Goal: Complete application form

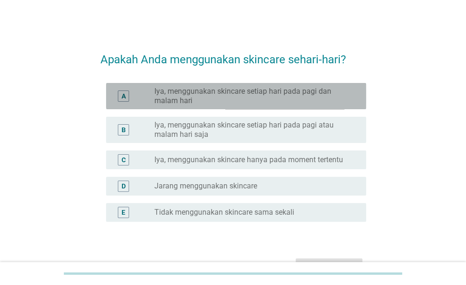
click at [253, 98] on label "Iya, menggunakan skincare setiap hari pada pagi dan malam hari" at bounding box center [252, 96] width 197 height 19
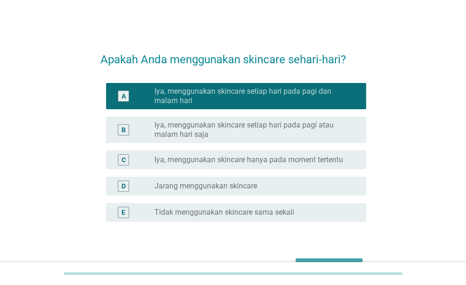
click at [329, 259] on button "Selanjutnya" at bounding box center [329, 266] width 67 height 17
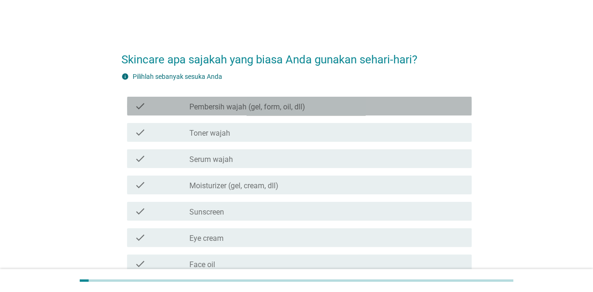
click at [228, 105] on label "Pembersih wajah (gel, form, oil, dll)" at bounding box center [248, 106] width 116 height 9
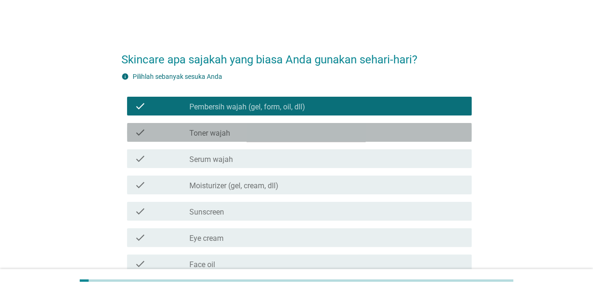
click at [226, 130] on label "Toner wajah" at bounding box center [210, 133] width 41 height 9
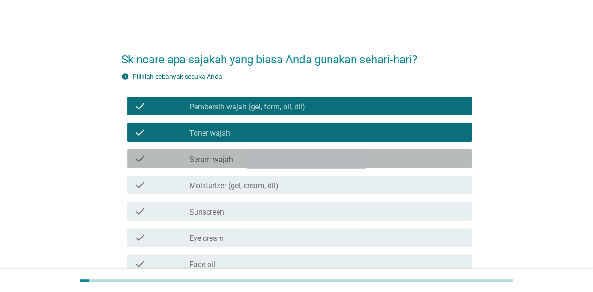
click at [223, 160] on label "Serum wajah" at bounding box center [212, 159] width 44 height 9
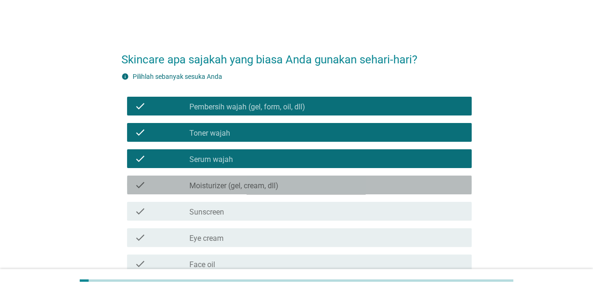
click at [223, 189] on label "Moisturizer (gel, cream, dll)" at bounding box center [234, 185] width 89 height 9
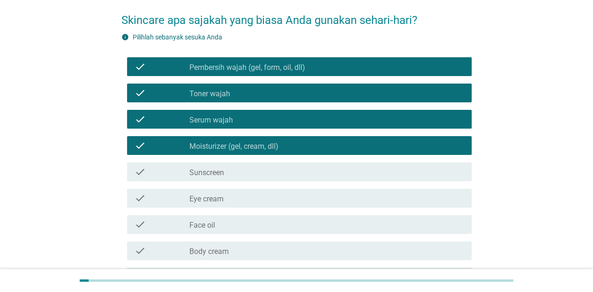
scroll to position [45, 0]
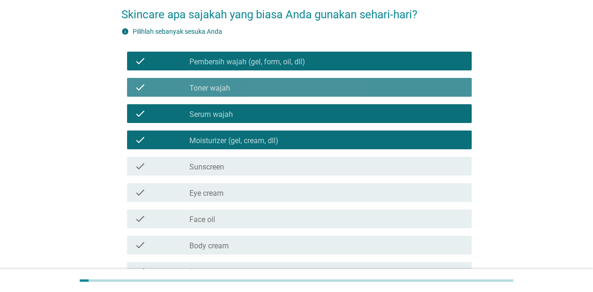
click at [348, 83] on div "check_box Toner wajah" at bounding box center [327, 87] width 275 height 11
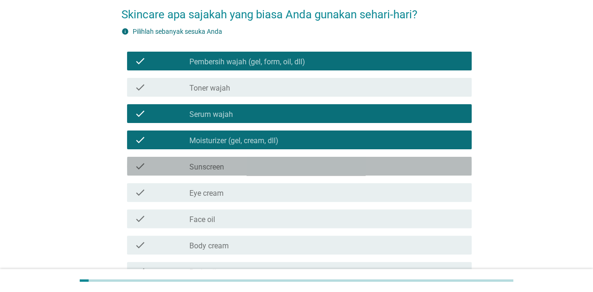
click at [293, 162] on div "check_box_outline_blank Sunscreen" at bounding box center [327, 165] width 275 height 11
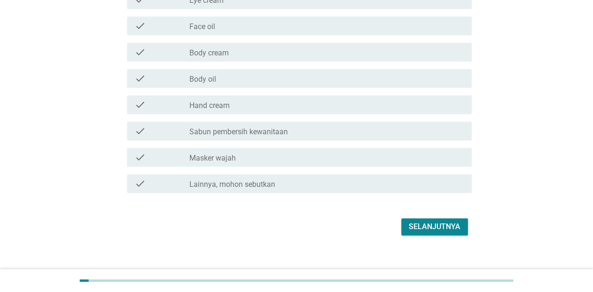
scroll to position [240, 0]
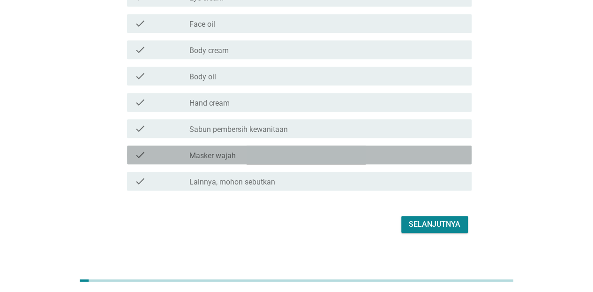
click at [295, 157] on div "check_box_outline_blank Masker wajah" at bounding box center [327, 154] width 275 height 11
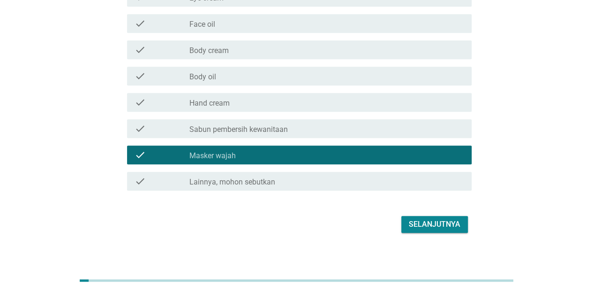
click at [408, 221] on button "Selanjutnya" at bounding box center [435, 224] width 67 height 17
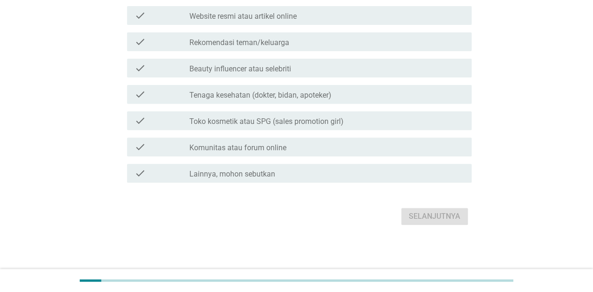
scroll to position [0, 0]
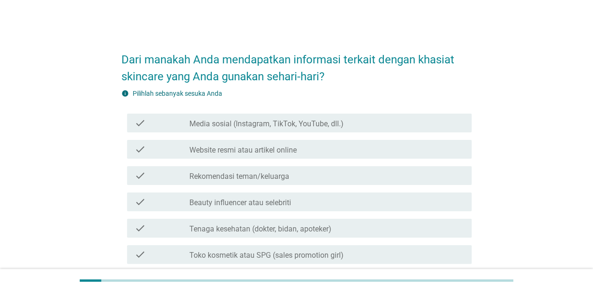
click at [465, 89] on div "Dari manakah Anda mendapatkan informasi terkait dengan khasiat skincare yang An…" at bounding box center [297, 201] width 548 height 334
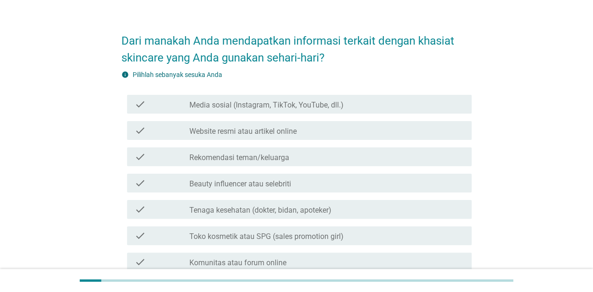
scroll to position [56, 0]
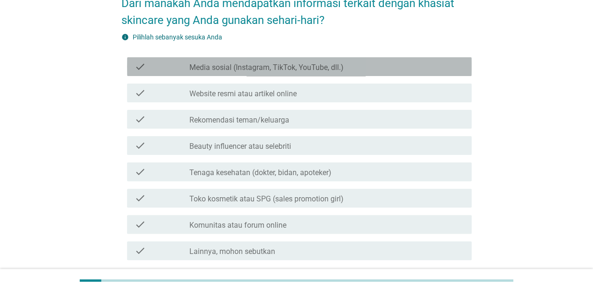
click at [270, 64] on label "Media sosial (Instagram, TikTok, YouTube, dll.)" at bounding box center [267, 67] width 154 height 9
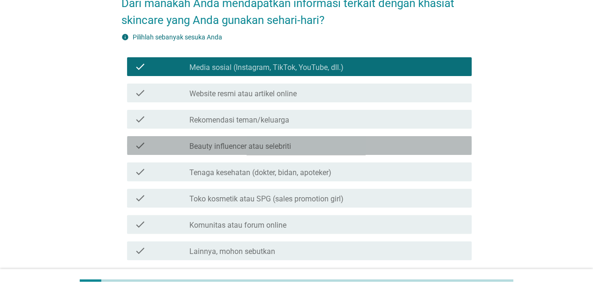
click at [255, 136] on div "check check_box_outline_blank Beauty influencer atau selebriti" at bounding box center [299, 145] width 345 height 19
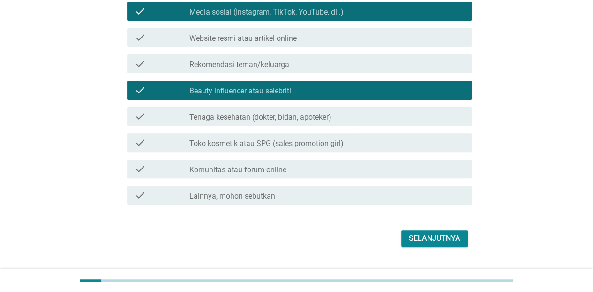
scroll to position [118, 0]
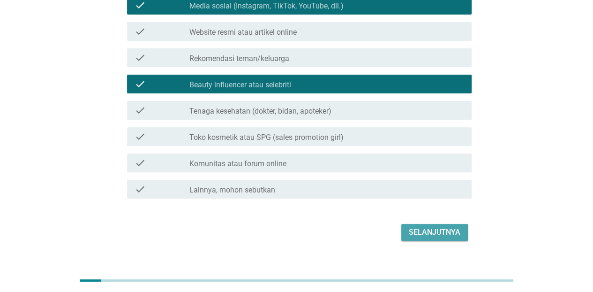
click at [456, 232] on div "Selanjutnya" at bounding box center [435, 232] width 52 height 11
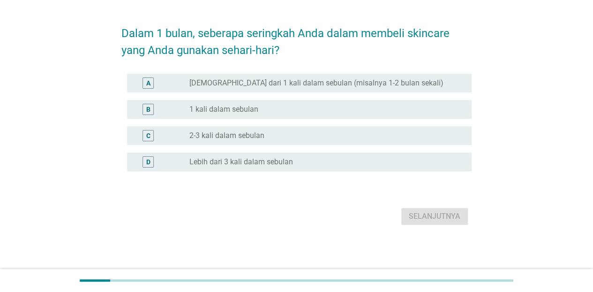
scroll to position [0, 0]
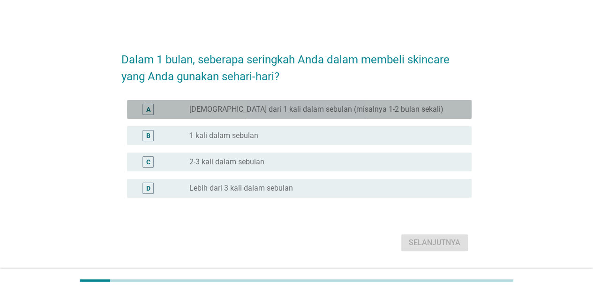
click at [339, 107] on label "[DEMOGRAPHIC_DATA] dari 1 kali dalam sebulan (misalnya 1-2 bulan sekali)" at bounding box center [317, 109] width 254 height 9
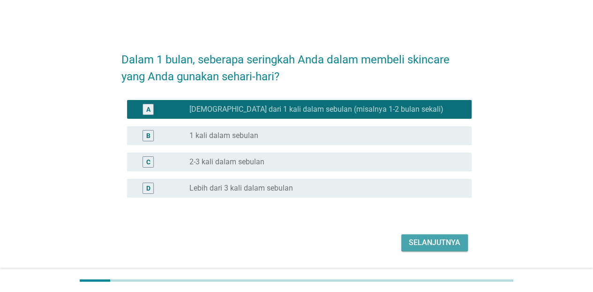
click at [424, 239] on div "Selanjutnya" at bounding box center [435, 242] width 52 height 11
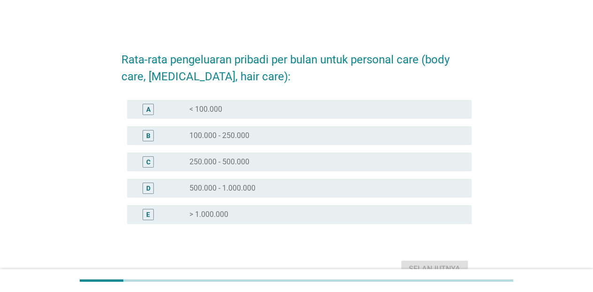
click at [290, 139] on div "radio_button_unchecked 100.000 - 250.000" at bounding box center [323, 135] width 267 height 9
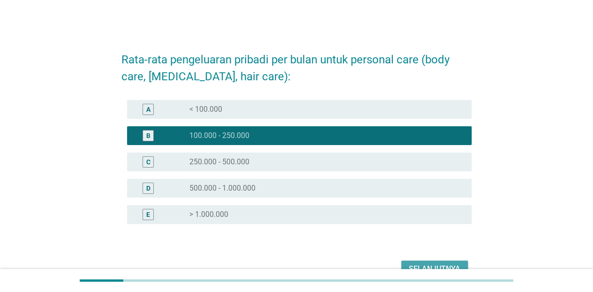
click at [419, 267] on div "Selanjutnya" at bounding box center [435, 268] width 52 height 11
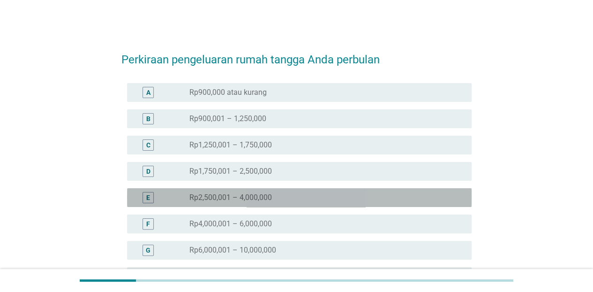
click at [297, 197] on div "radio_button_unchecked Rp2,500,001 – 4,000,000" at bounding box center [323, 197] width 267 height 9
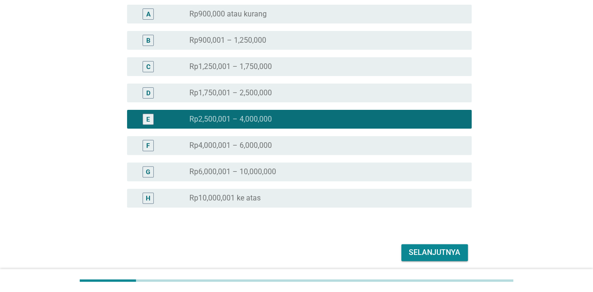
scroll to position [114, 0]
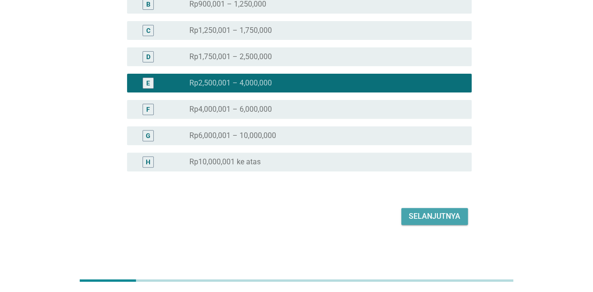
click at [412, 220] on div "Selanjutnya" at bounding box center [435, 216] width 52 height 11
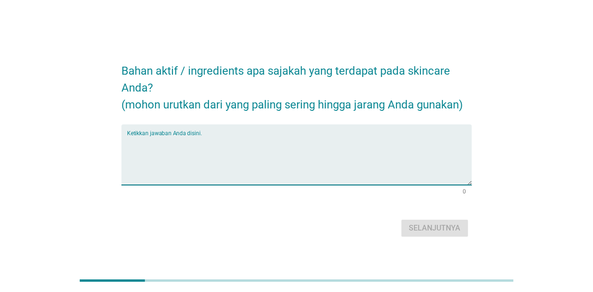
click at [264, 139] on textarea "Ketikkan jawaban Anda disini." at bounding box center [299, 160] width 345 height 49
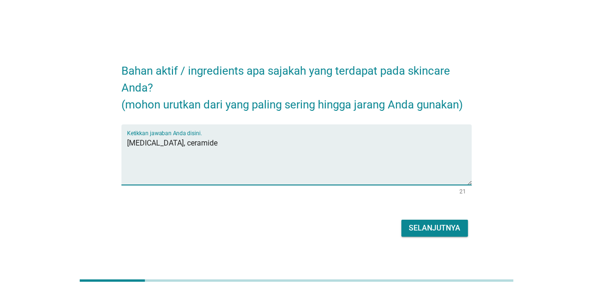
type textarea "[MEDICAL_DATA], ceramide"
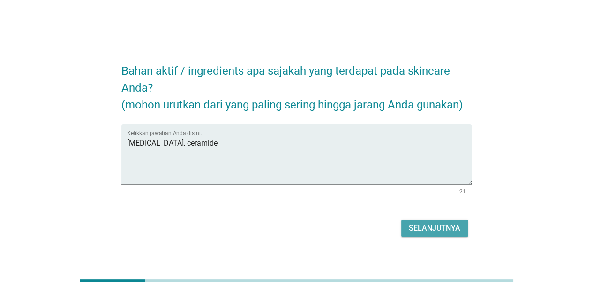
click at [415, 223] on div "Selanjutnya" at bounding box center [435, 227] width 52 height 11
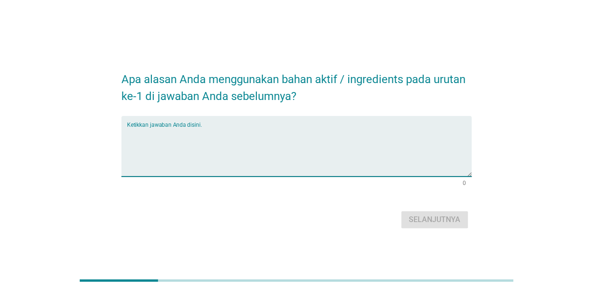
click at [288, 137] on textarea "Ketikkan jawaban Anda disini." at bounding box center [299, 151] width 345 height 49
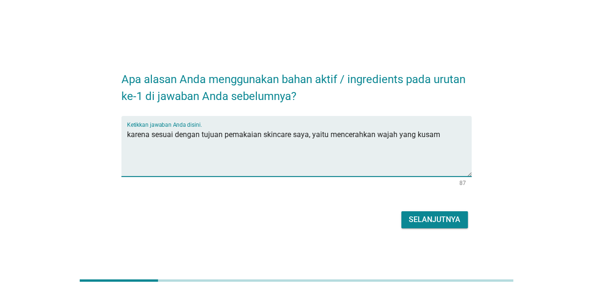
type textarea "karena sesuai dengan tujuan pemakaian skincare saya, yaitu mencerahkan wajah ya…"
click at [421, 216] on div "Selanjutnya" at bounding box center [435, 219] width 52 height 11
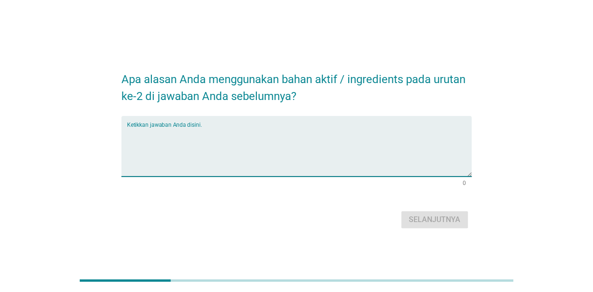
click at [276, 142] on textarea "Ketikkan jawaban Anda disini." at bounding box center [299, 151] width 345 height 49
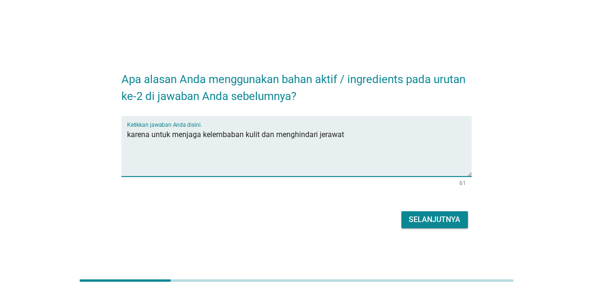
type textarea "karena untuk menjaga kelembaban kulit dan menghindari jerawat"
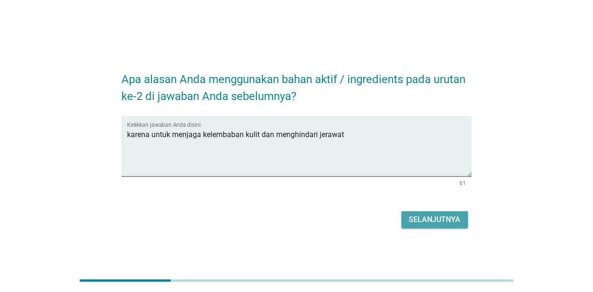
click at [435, 216] on div "Selanjutnya" at bounding box center [435, 219] width 52 height 11
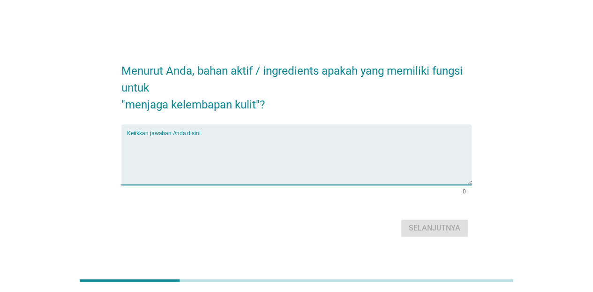
click at [280, 145] on textarea "Ketikkan jawaban Anda disini." at bounding box center [299, 160] width 345 height 49
type textarea "r"
type textarea "aloe, ceramide"
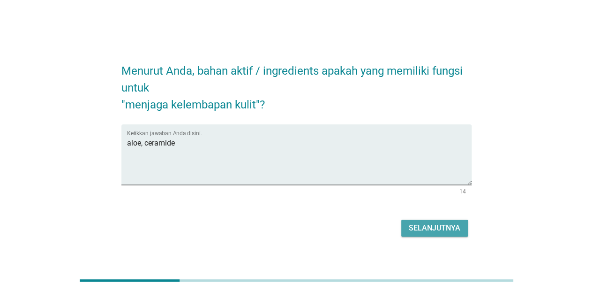
click at [419, 228] on div "Selanjutnya" at bounding box center [435, 227] width 52 height 11
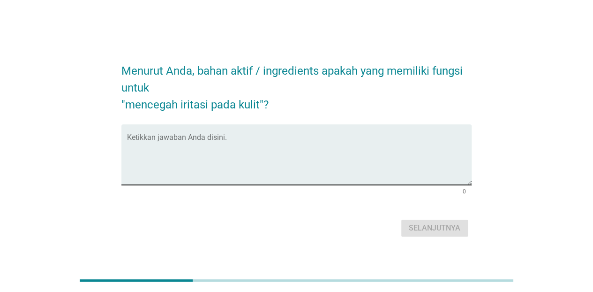
click at [213, 132] on div "Ketikkan jawaban Anda disini." at bounding box center [299, 154] width 345 height 61
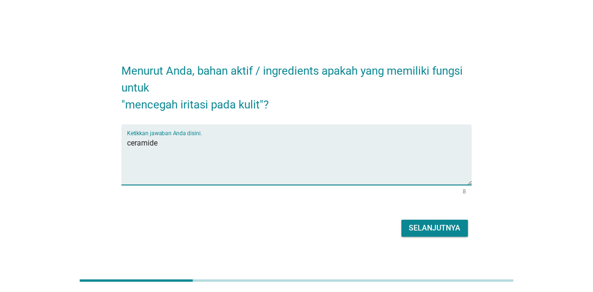
type textarea "ceramide"
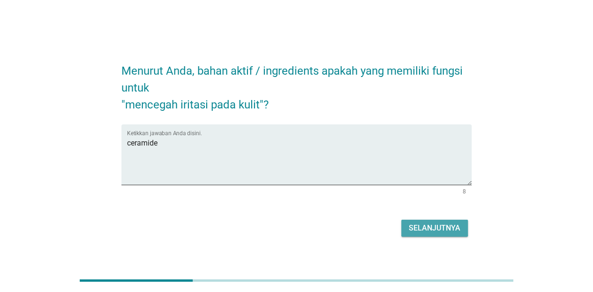
click at [412, 223] on div "Selanjutnya" at bounding box center [435, 227] width 52 height 11
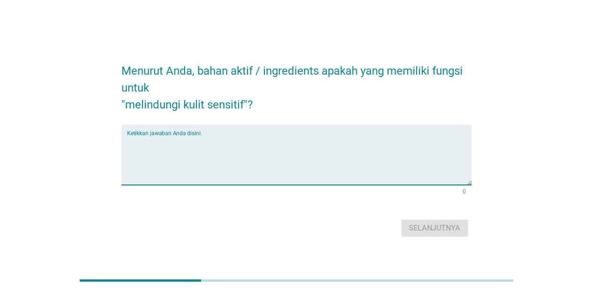
click at [229, 136] on textarea "Ketikkan jawaban Anda disini." at bounding box center [299, 160] width 345 height 49
type textarea "ceramide"
click at [420, 232] on div "Selanjutnya" at bounding box center [435, 227] width 52 height 11
click at [220, 145] on textarea "Ketikkan jawaban Anda disini." at bounding box center [299, 160] width 345 height 49
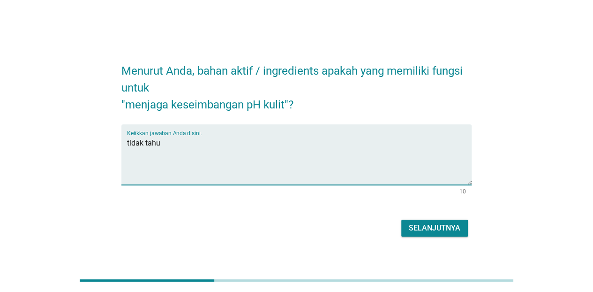
type textarea "tidak tahu"
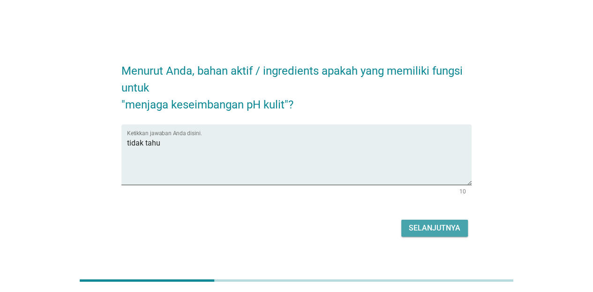
click at [431, 228] on div "Selanjutnya" at bounding box center [435, 227] width 52 height 11
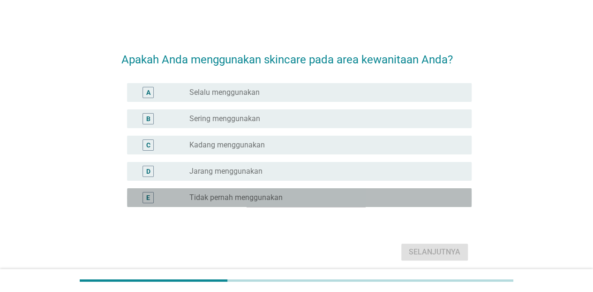
click at [251, 192] on div "radio_button_unchecked Tidak pernah menggunakan" at bounding box center [327, 197] width 275 height 11
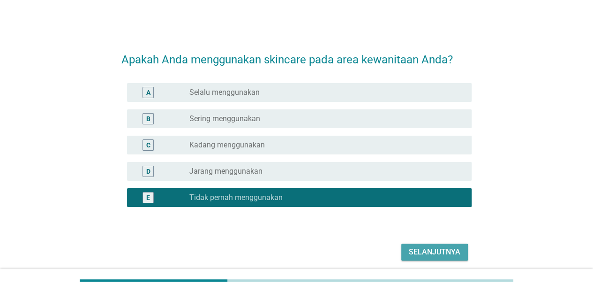
click at [439, 251] on div "Selanjutnya" at bounding box center [435, 251] width 52 height 11
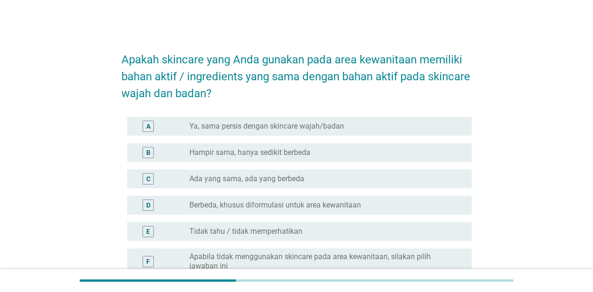
click at [367, 93] on h2 "Apakah skincare yang Anda gunakan pada area kewanitaan memiliki bahan aktif / i…" at bounding box center [297, 72] width 350 height 60
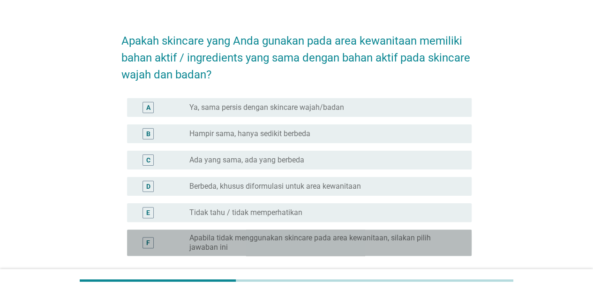
click at [326, 230] on div "F radio_button_unchecked Apabila tidak menggunakan skincare pada area kewanitaa…" at bounding box center [299, 242] width 345 height 26
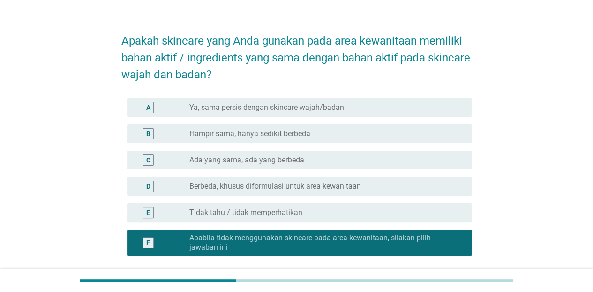
scroll to position [73, 0]
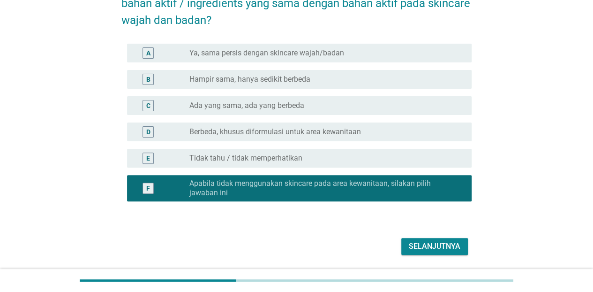
click at [439, 245] on div "Selanjutnya" at bounding box center [435, 246] width 52 height 11
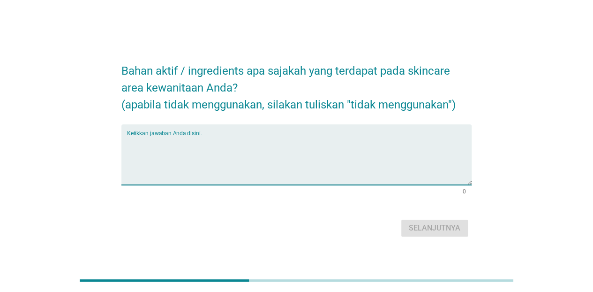
click at [300, 150] on textarea "Ketikkan jawaban Anda disini." at bounding box center [299, 160] width 345 height 49
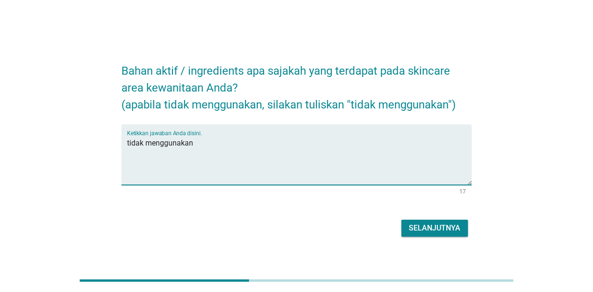
type textarea "tidak menggunakan"
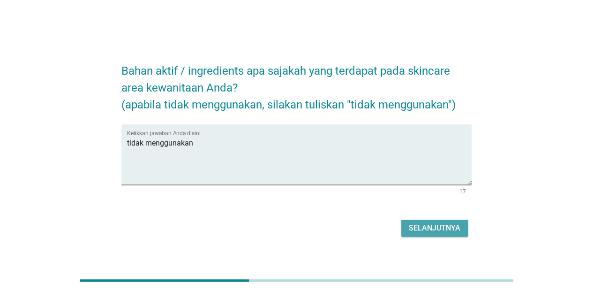
click at [433, 228] on div "Selanjutnya" at bounding box center [435, 227] width 52 height 11
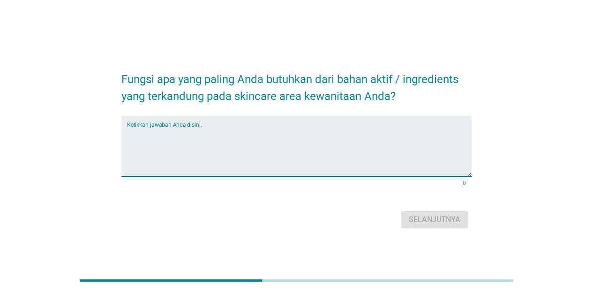
click at [222, 153] on textarea "Ketikkan jawaban Anda disini." at bounding box center [299, 151] width 345 height 49
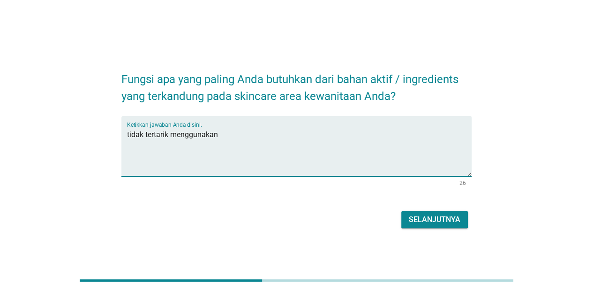
type textarea "tidak tertarik menggunakan"
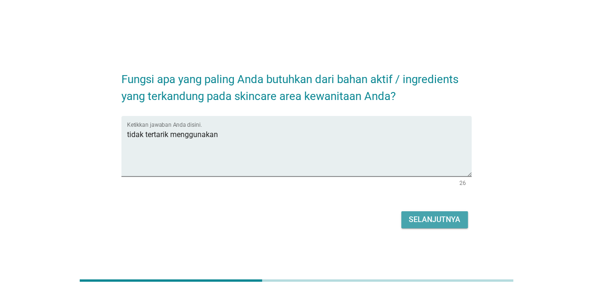
click at [413, 218] on div "Selanjutnya" at bounding box center [435, 219] width 52 height 11
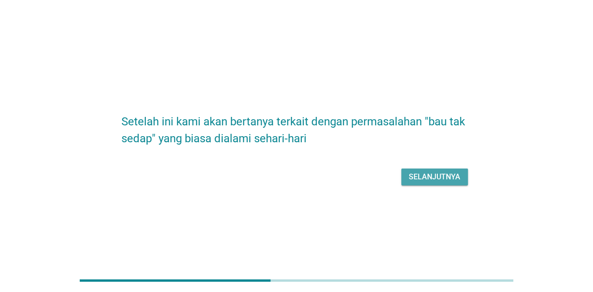
click at [419, 176] on div "Selanjutnya" at bounding box center [435, 176] width 52 height 11
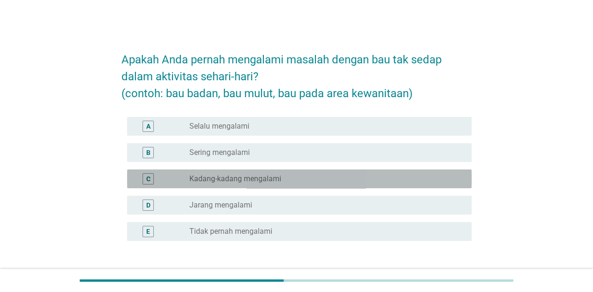
click at [284, 171] on div "C radio_button_unchecked Kadang-kadang mengalami" at bounding box center [299, 178] width 345 height 19
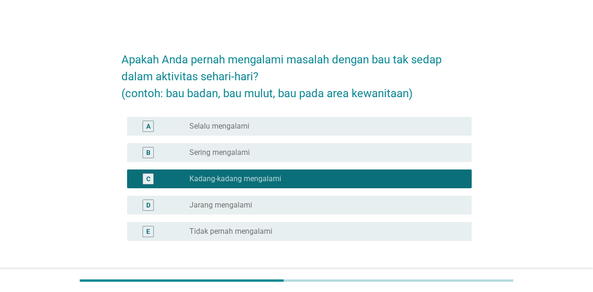
scroll to position [47, 0]
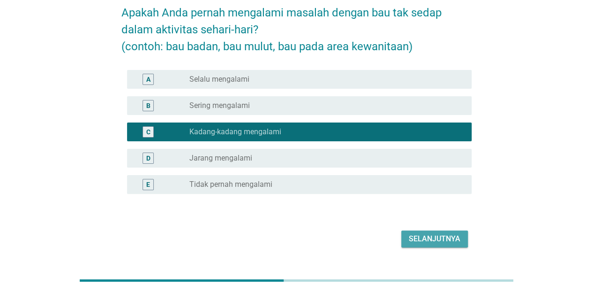
click at [449, 237] on div "Selanjutnya" at bounding box center [435, 238] width 52 height 11
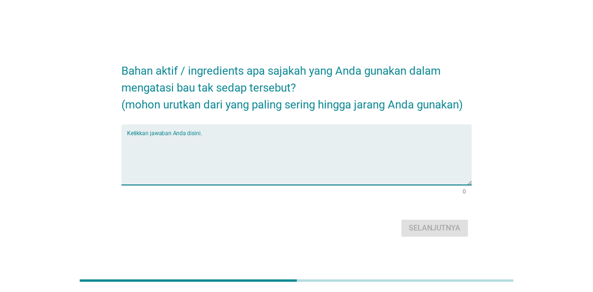
click at [299, 145] on textarea "Ketikkan jawaban Anda disini." at bounding box center [299, 160] width 345 height 49
type textarea "parfum"
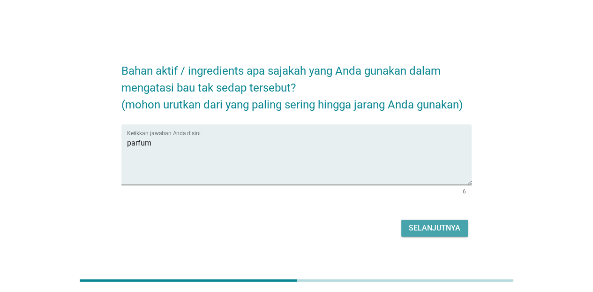
click at [442, 230] on div "Selanjutnya" at bounding box center [435, 227] width 52 height 11
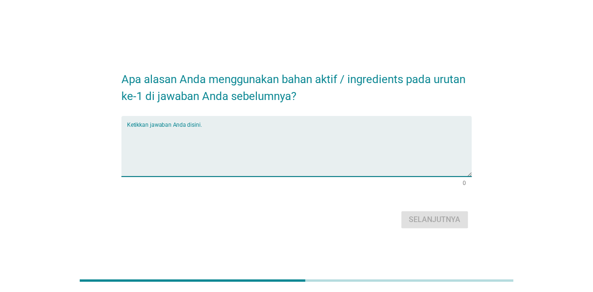
click at [295, 133] on textarea "Ketikkan jawaban Anda disini." at bounding box center [299, 151] width 345 height 49
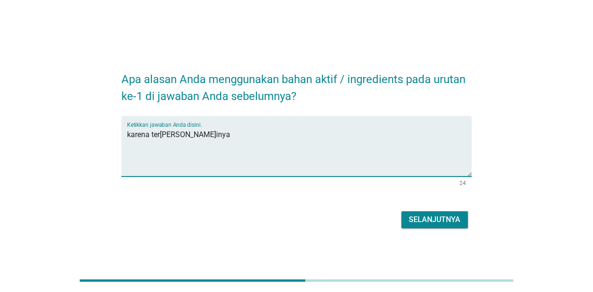
type textarea "karena ter[PERSON_NAME]inya"
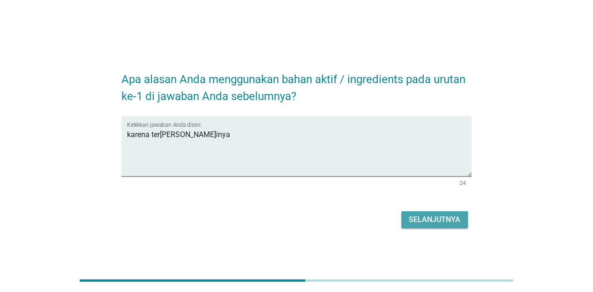
click at [413, 217] on div "Selanjutnya" at bounding box center [435, 219] width 52 height 11
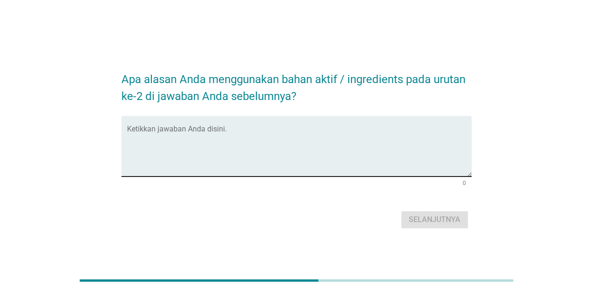
click at [289, 126] on div "Ketikkan jawaban Anda disini." at bounding box center [299, 146] width 345 height 61
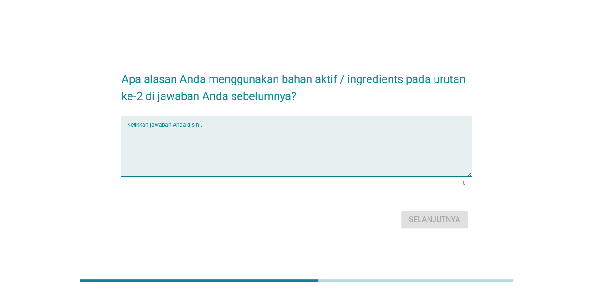
type textarea "r"
type textarea "tidak ada"
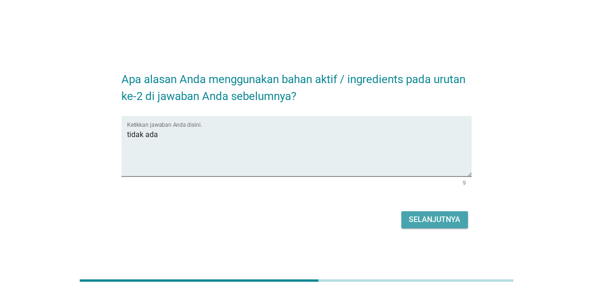
click at [448, 217] on div "Selanjutnya" at bounding box center [435, 219] width 52 height 11
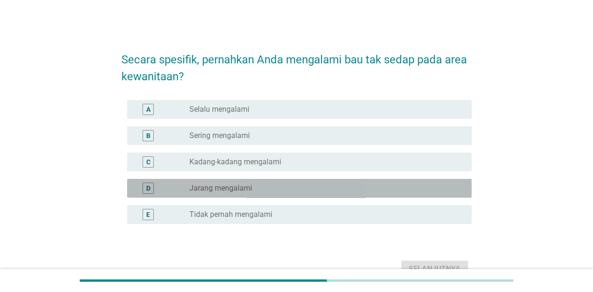
click at [372, 186] on div "radio_button_unchecked Jarang mengalami" at bounding box center [323, 187] width 267 height 9
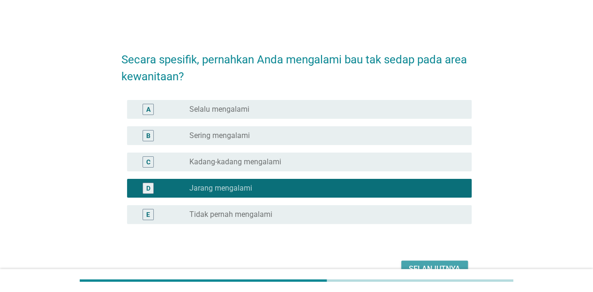
click at [434, 264] on div "Selanjutnya" at bounding box center [435, 268] width 52 height 11
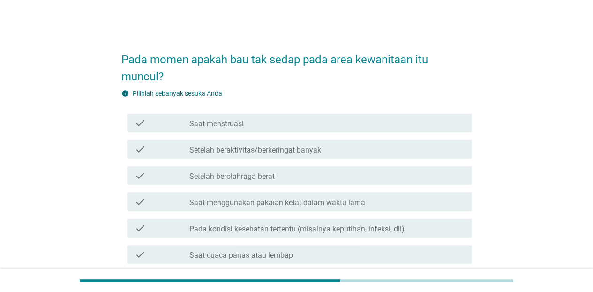
click at [335, 69] on h2 "Pada momen apakah bau tak sedap pada area kewanitaan itu muncul?" at bounding box center [297, 63] width 350 height 43
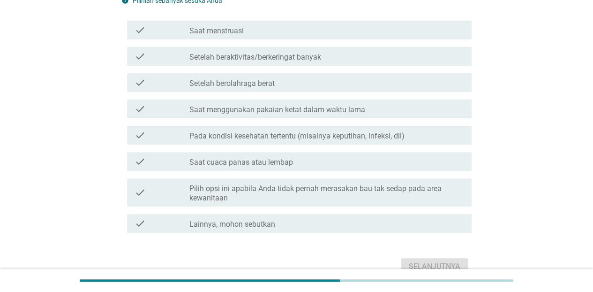
scroll to position [94, 0]
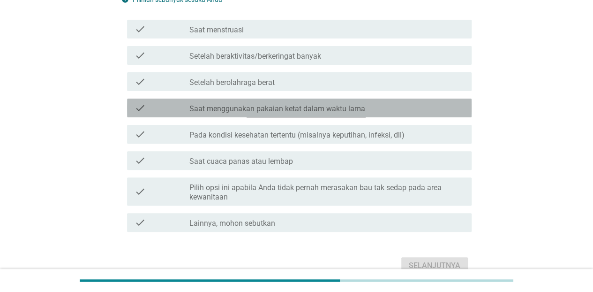
click at [342, 114] on div "check check_box_outline_blank Saat menggunakan pakaian ketat dalam waktu lama" at bounding box center [299, 108] width 345 height 19
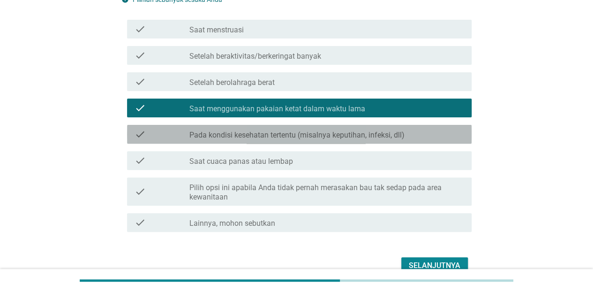
click at [347, 142] on div "check check_box_outline_blank Pada kondisi kesehatan tertentu (misalnya keputih…" at bounding box center [299, 134] width 345 height 19
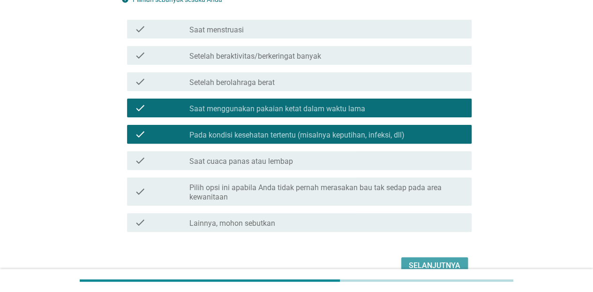
click at [422, 260] on div "Selanjutnya" at bounding box center [435, 265] width 52 height 11
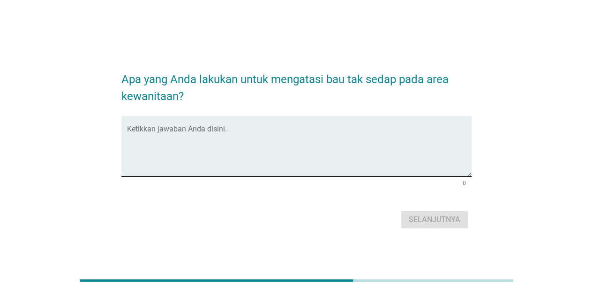
click at [290, 149] on textarea "Ketikkan jawaban Anda disini." at bounding box center [299, 151] width 345 height 49
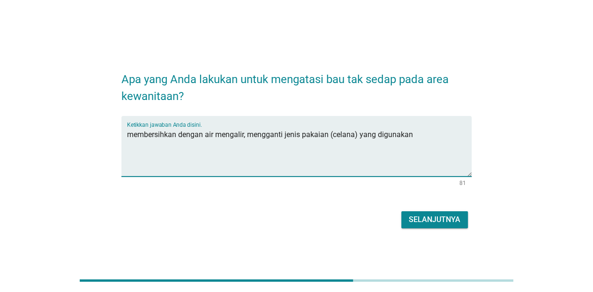
type textarea "membersihkan dengan air mengalir, mengganti jenis pakaian (celana) yang digunak…"
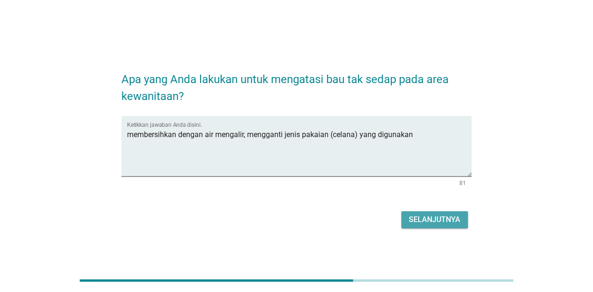
click at [411, 215] on div "Selanjutnya" at bounding box center [435, 219] width 52 height 11
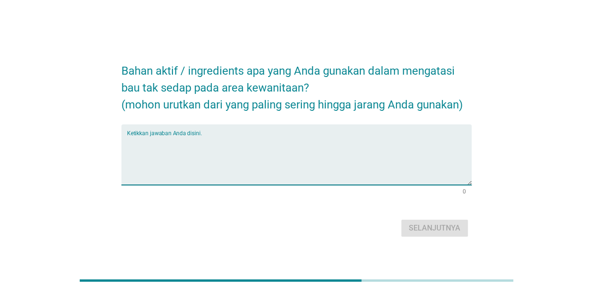
click at [322, 153] on textarea "Ketikkan jawaban Anda disini." at bounding box center [299, 160] width 345 height 49
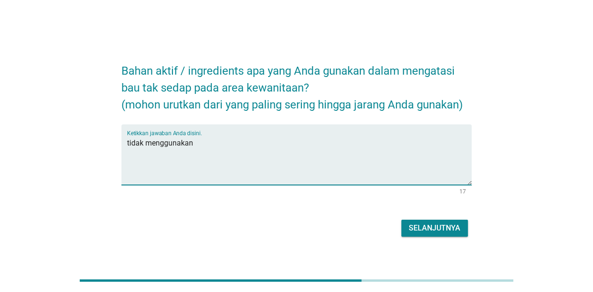
type textarea "tidak menggunakan"
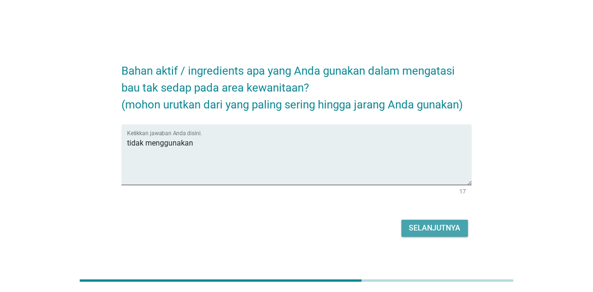
click at [448, 231] on div "Selanjutnya" at bounding box center [435, 227] width 52 height 11
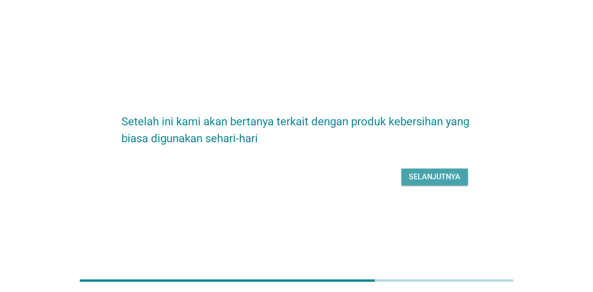
click at [422, 171] on div "Selanjutnya" at bounding box center [435, 176] width 52 height 11
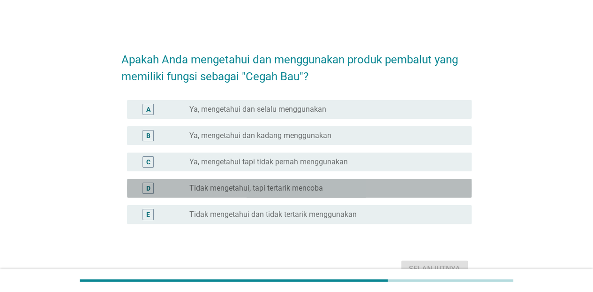
click at [267, 188] on label "Tidak mengetahui, tapi tertarik mencoba" at bounding box center [257, 187] width 134 height 9
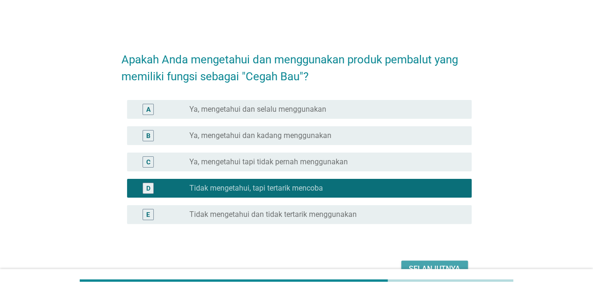
click at [409, 264] on button "Selanjutnya" at bounding box center [435, 268] width 67 height 17
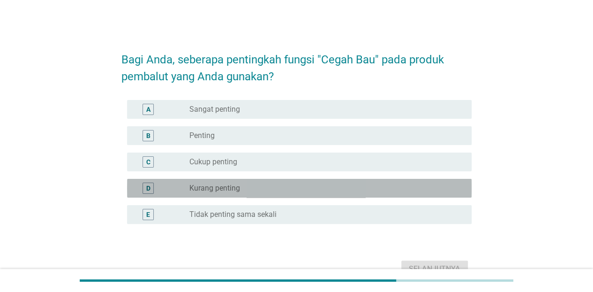
click at [275, 192] on div "radio_button_unchecked Kurang penting" at bounding box center [327, 187] width 275 height 11
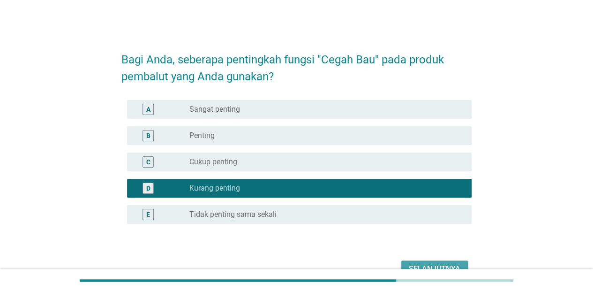
click at [425, 263] on div "Selanjutnya" at bounding box center [435, 268] width 52 height 11
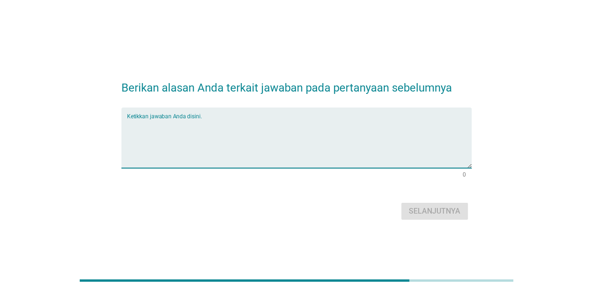
click at [278, 165] on textarea "Ketikkan jawaban Anda disini." at bounding box center [299, 143] width 345 height 49
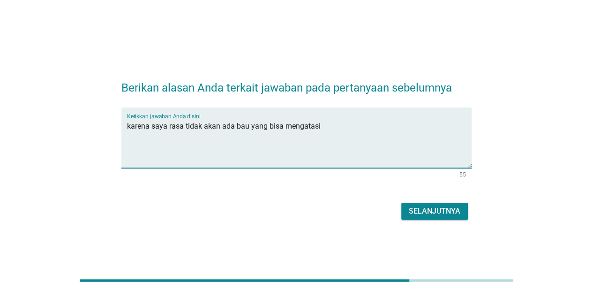
click at [243, 126] on textarea "karena saya rasa tidak akan ada bau yang bisa mengatasi" at bounding box center [299, 143] width 345 height 49
click at [354, 140] on textarea "karena saya rasa tidak akan ada produk yang bisa mengatasi" at bounding box center [299, 143] width 345 height 49
type textarea "karena saya rasa tidak akan ada produk yang bisa mengatasi hal itu. satu-satuny…"
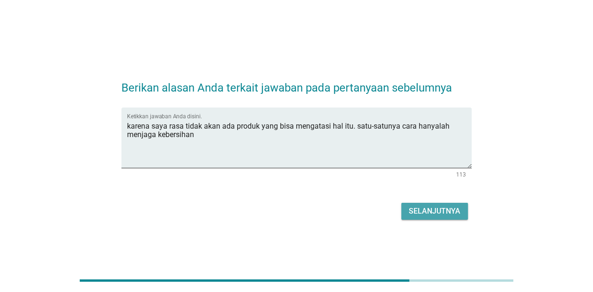
click at [430, 205] on div "Selanjutnya" at bounding box center [435, 210] width 52 height 11
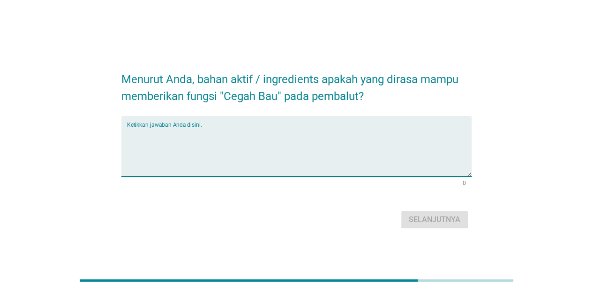
click at [327, 145] on textarea "Ketikkan jawaban Anda disini." at bounding box center [299, 151] width 345 height 49
type textarea "tidak tahu"
click at [457, 218] on div "Selanjutnya" at bounding box center [435, 219] width 52 height 11
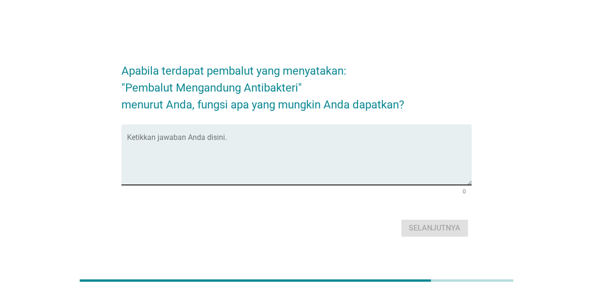
click at [306, 134] on div "Ketikkan jawaban Anda disini." at bounding box center [299, 154] width 345 height 61
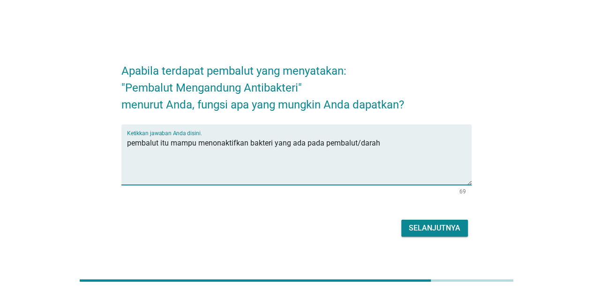
type textarea "pembalut itu mampu menonaktifkan bakteri yang ada pada pembalut/darah"
click at [425, 239] on div "Apabila terdapat pembalut yang menyatakan: "Pembalut Mengandung Antibakteri" me…" at bounding box center [296, 146] width 365 height 201
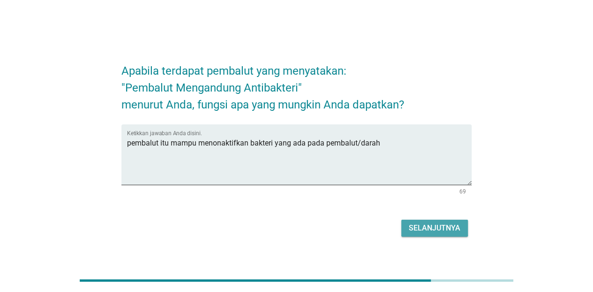
click at [424, 235] on button "Selanjutnya" at bounding box center [435, 228] width 67 height 17
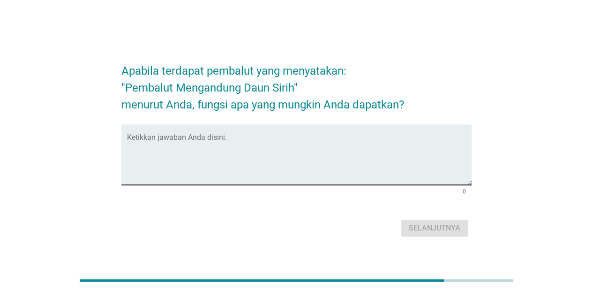
click at [297, 148] on textarea "Ketikkan jawaban Anda disini." at bounding box center [299, 160] width 345 height 49
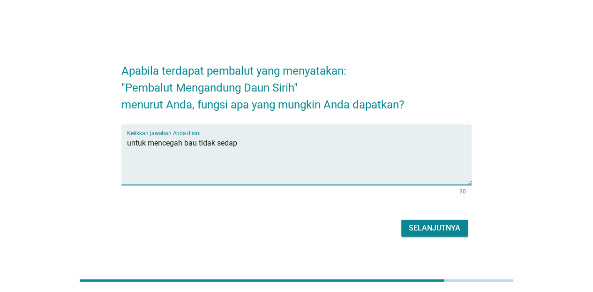
type textarea "untuk mencegah bau tidak sedap"
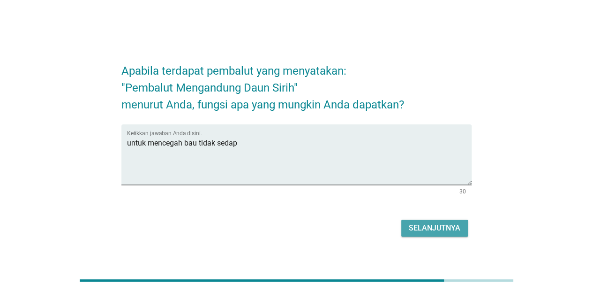
click at [422, 224] on div "Selanjutnya" at bounding box center [435, 227] width 52 height 11
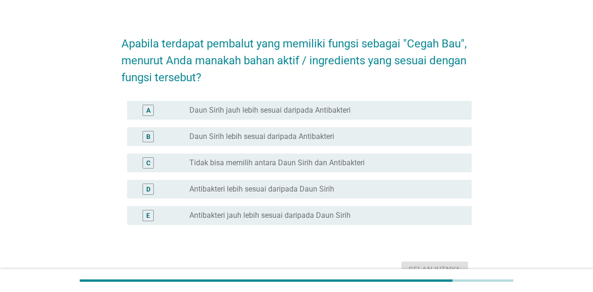
scroll to position [15, 0]
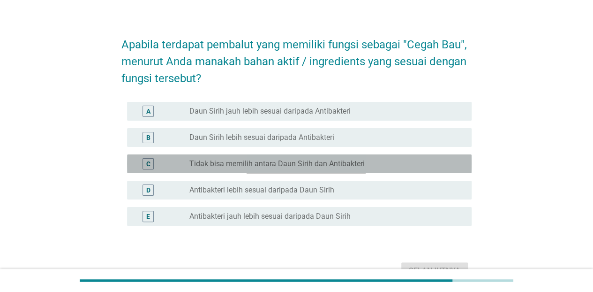
click at [390, 164] on div "radio_button_unchecked Tidak bisa memilih antara Daun Sirih dan Antibakteri" at bounding box center [323, 163] width 267 height 9
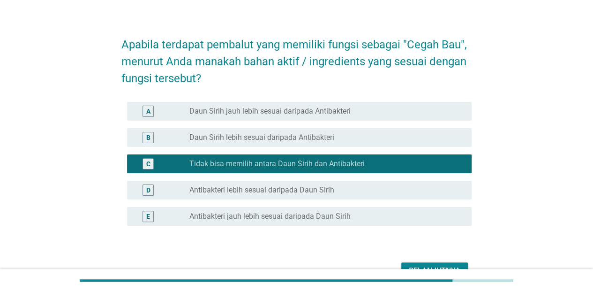
scroll to position [69, 0]
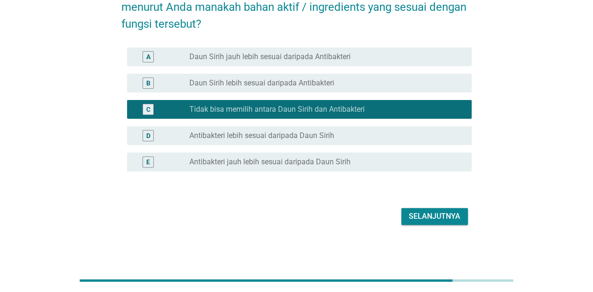
click at [448, 216] on div "Selanjutnya" at bounding box center [435, 216] width 52 height 11
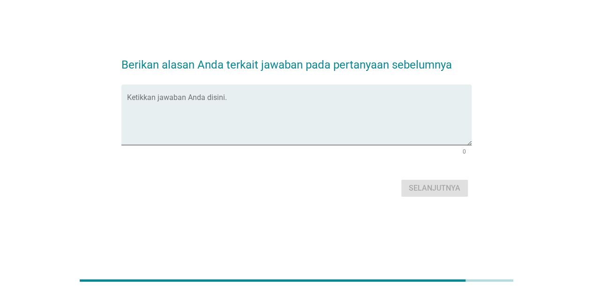
scroll to position [0, 0]
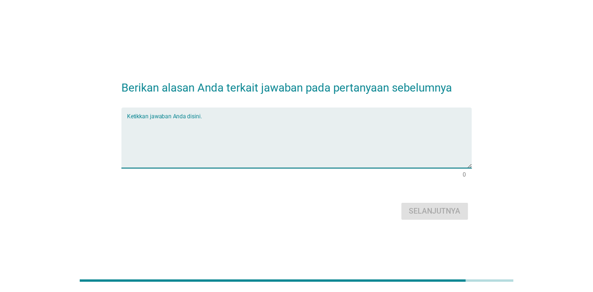
click at [295, 136] on textarea "Ketikkan jawaban Anda disini." at bounding box center [299, 143] width 345 height 49
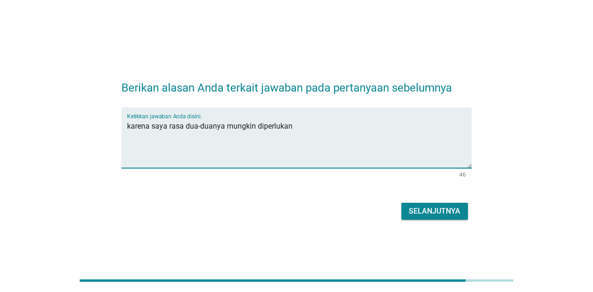
type textarea "karena saya rasa dua-duanya mungkin diperlukan"
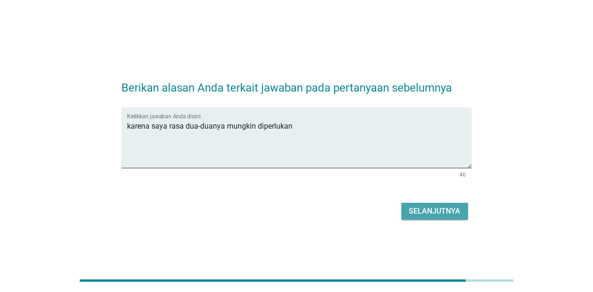
click at [433, 206] on div "Selanjutnya" at bounding box center [435, 210] width 52 height 11
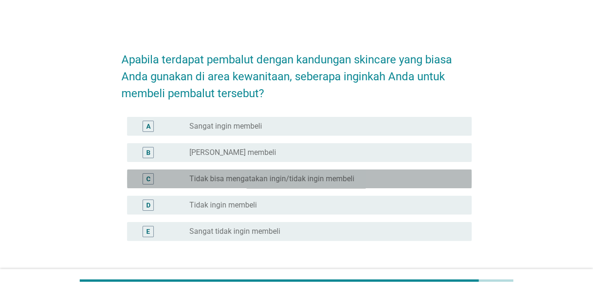
click at [274, 172] on div "C radio_button_unchecked Tidak bisa mengatakan ingin/tidak ingin membeli" at bounding box center [299, 178] width 345 height 19
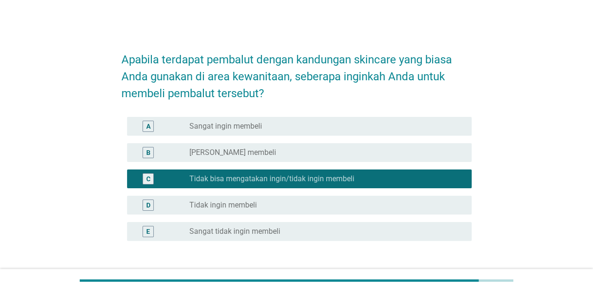
scroll to position [21, 0]
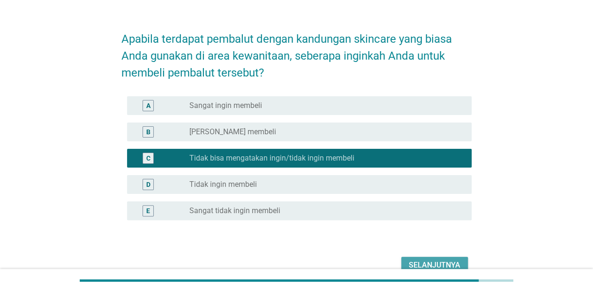
click at [455, 257] on button "Selanjutnya" at bounding box center [435, 265] width 67 height 17
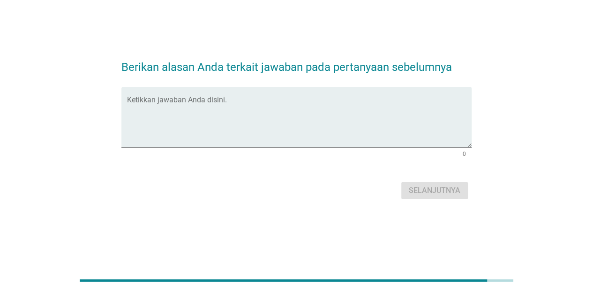
scroll to position [0, 0]
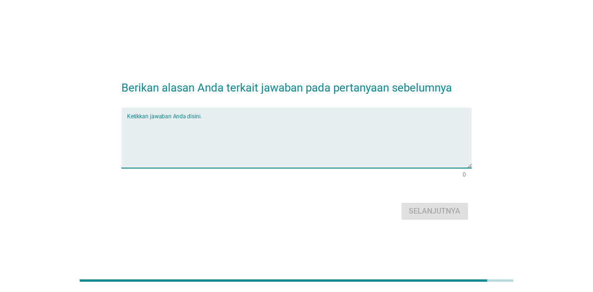
click at [264, 144] on textarea "Ketikkan jawaban Anda disini." at bounding box center [299, 143] width 345 height 49
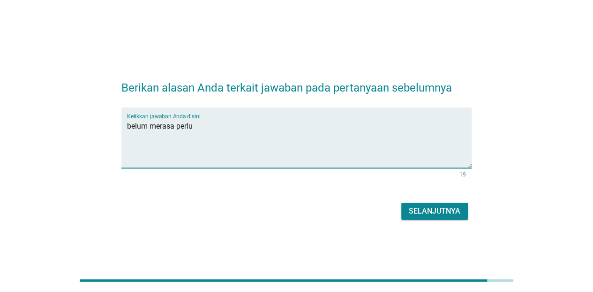
type textarea "belum merasa perlu"
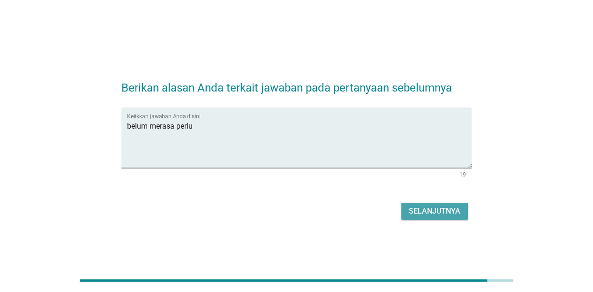
click at [410, 207] on div "Selanjutnya" at bounding box center [435, 210] width 52 height 11
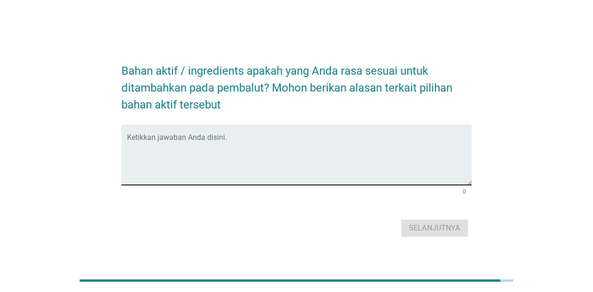
click at [275, 124] on div "Ketikkan jawaban Anda disini." at bounding box center [299, 154] width 345 height 61
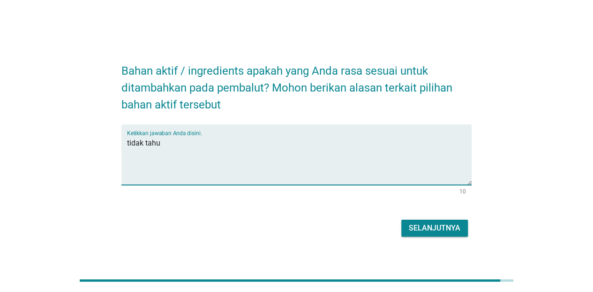
type textarea "tidak tahu"
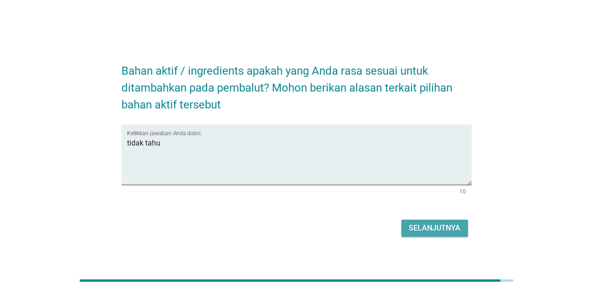
click at [420, 233] on div "Selanjutnya" at bounding box center [435, 227] width 52 height 11
